Goal: Information Seeking & Learning: Learn about a topic

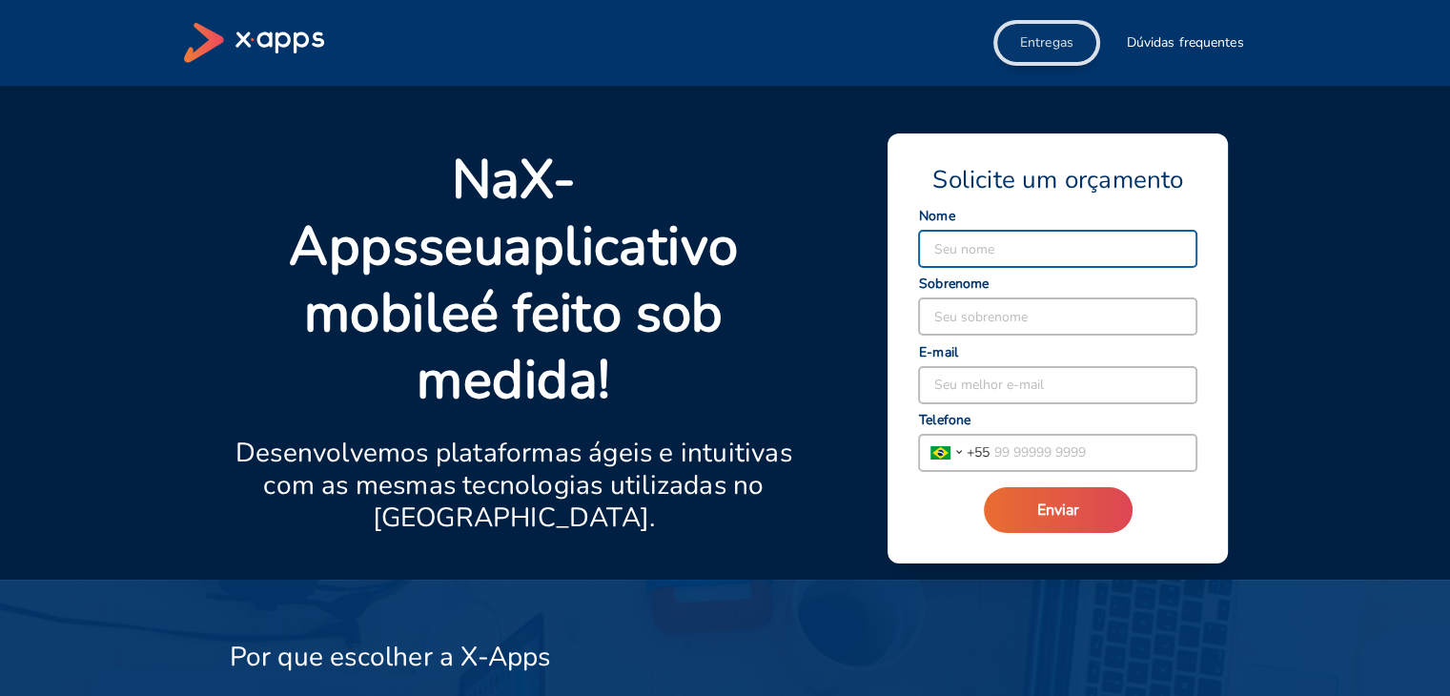
click at [1045, 35] on span "Entregas" at bounding box center [1046, 42] width 53 height 19
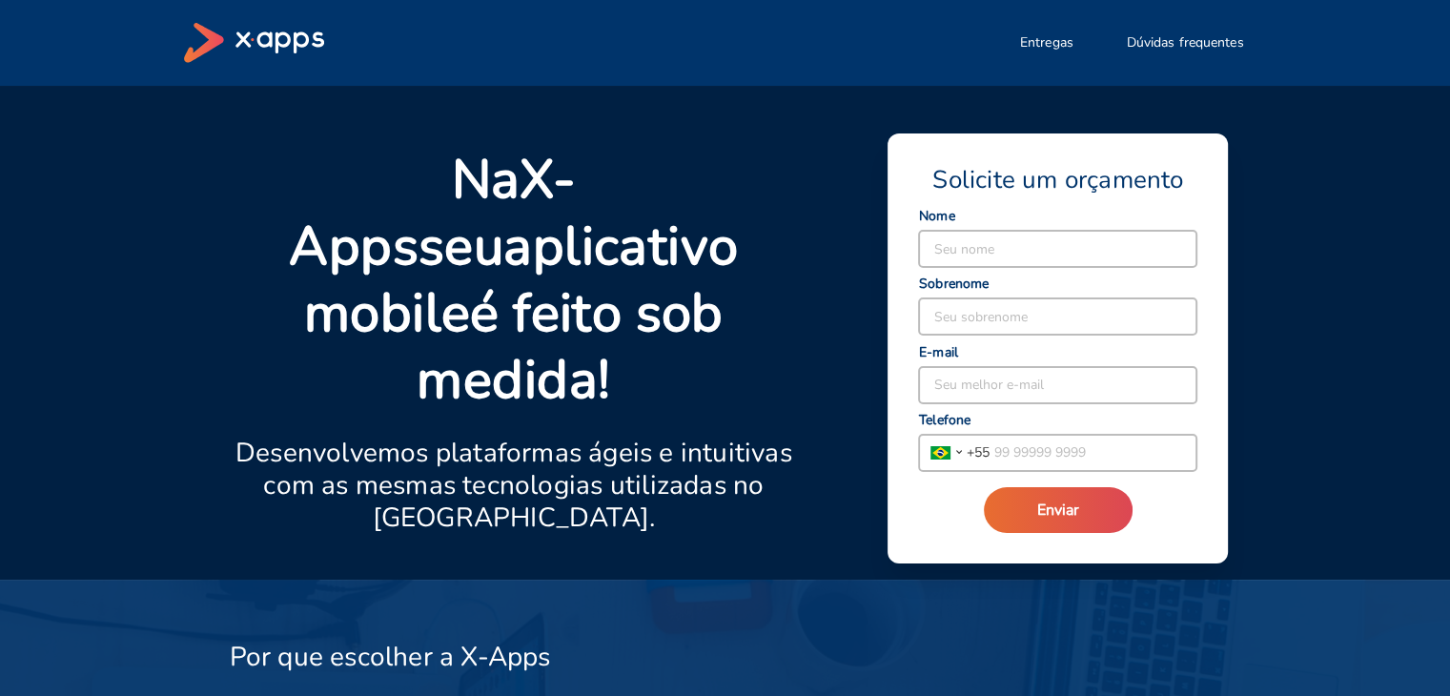
click at [215, 20] on div "Entregas Dúvidas frequentes" at bounding box center [725, 43] width 1083 height 86
click at [221, 25] on icon at bounding box center [254, 43] width 140 height 40
click at [240, 39] on icon at bounding box center [280, 43] width 89 height 22
click at [193, 49] on icon at bounding box center [254, 43] width 140 height 40
